Goal: Browse casually

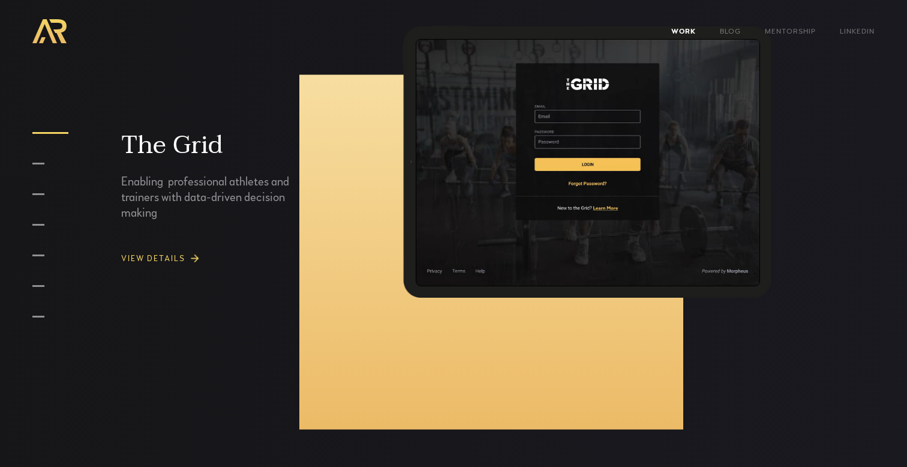
scroll to position [833, 0]
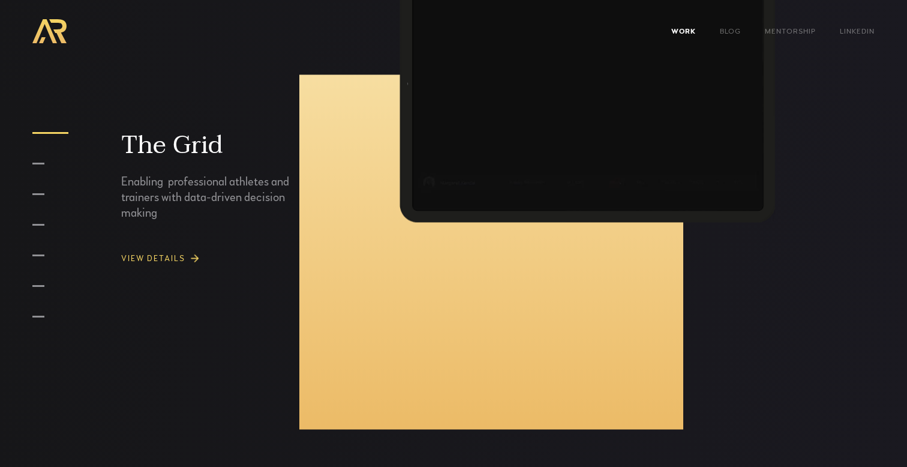
click at [489, 159] on video at bounding box center [588, 84] width 350 height 251
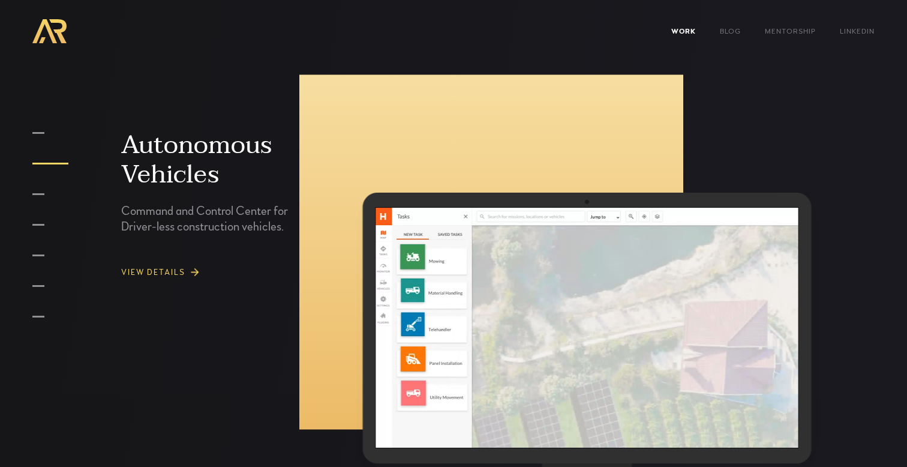
scroll to position [1512, 0]
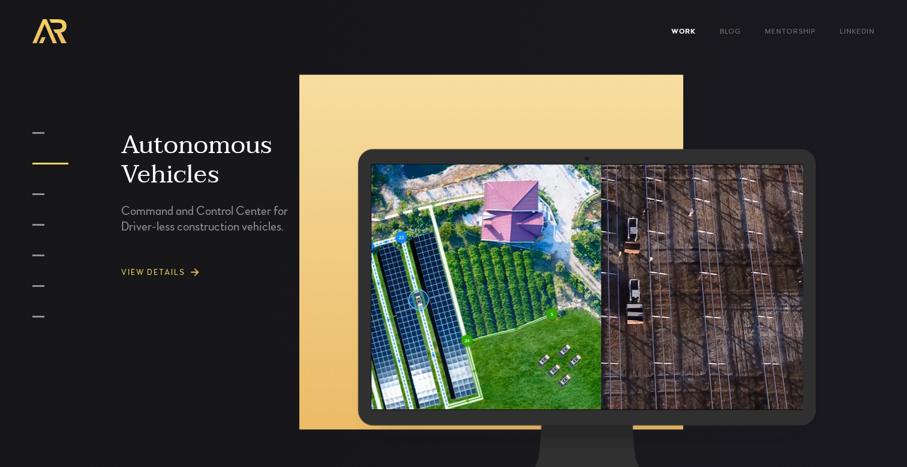
click at [512, 273] on video at bounding box center [586, 286] width 431 height 245
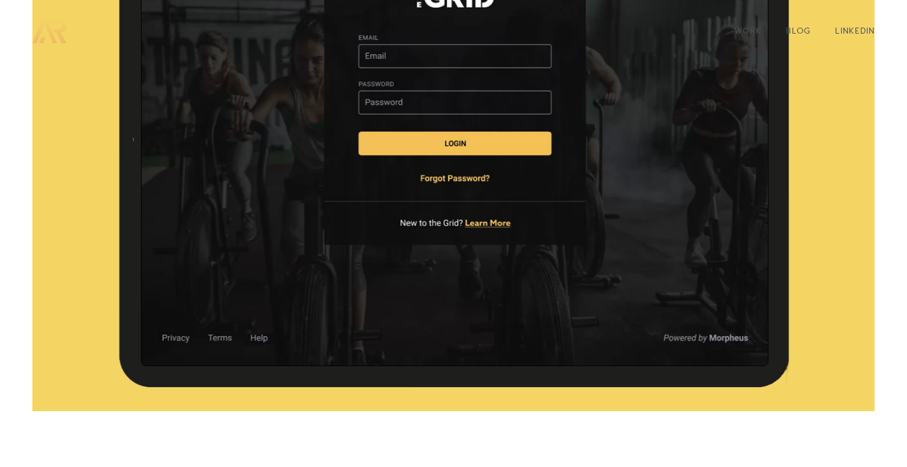
scroll to position [139, 0]
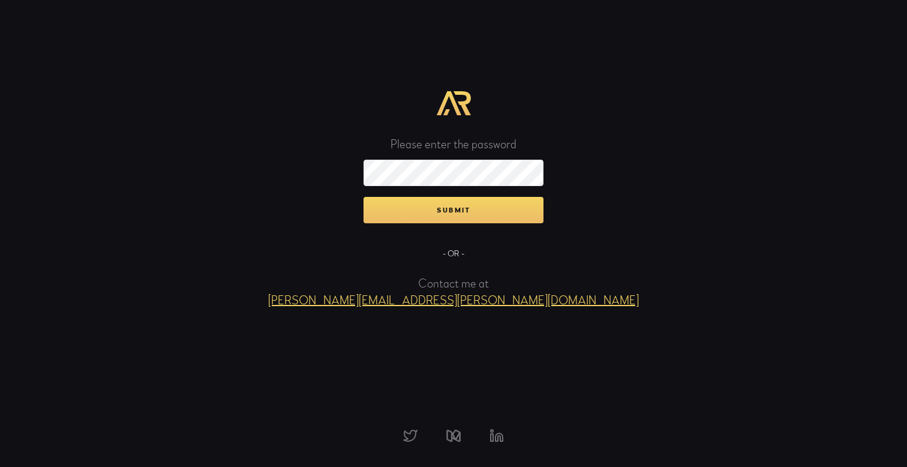
click at [363, 197] on input "Submit" at bounding box center [453, 210] width 180 height 26
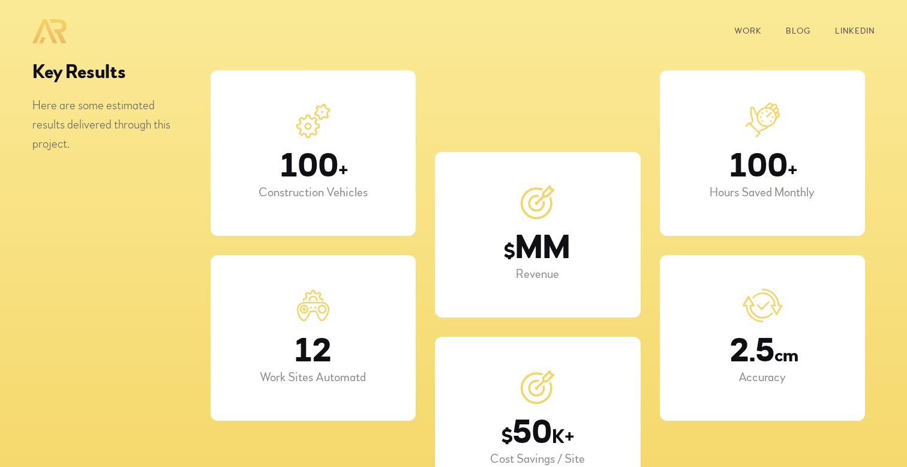
scroll to position [2465, 0]
